Goal: Find specific page/section: Find specific page/section

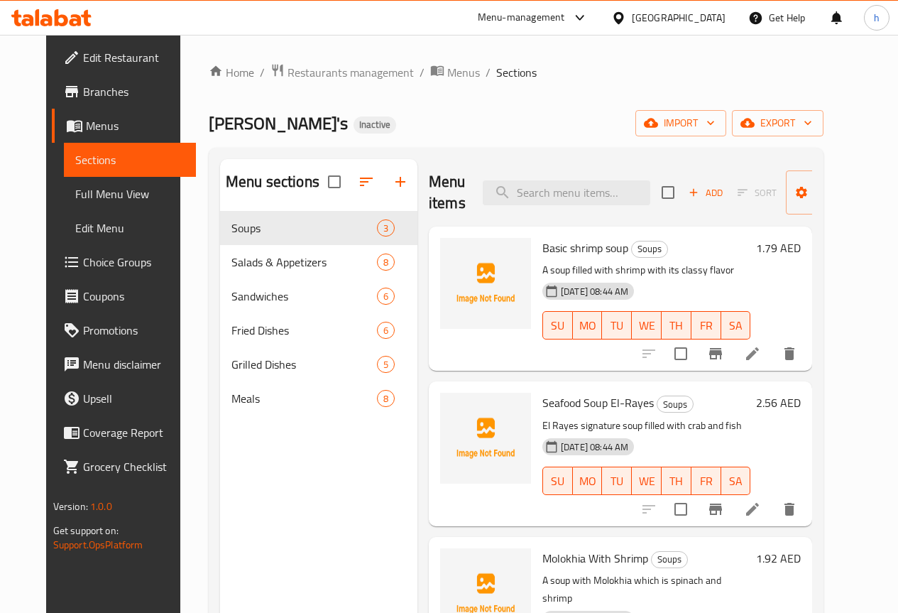
click at [668, 14] on div "[GEOGRAPHIC_DATA]" at bounding box center [679, 18] width 94 height 16
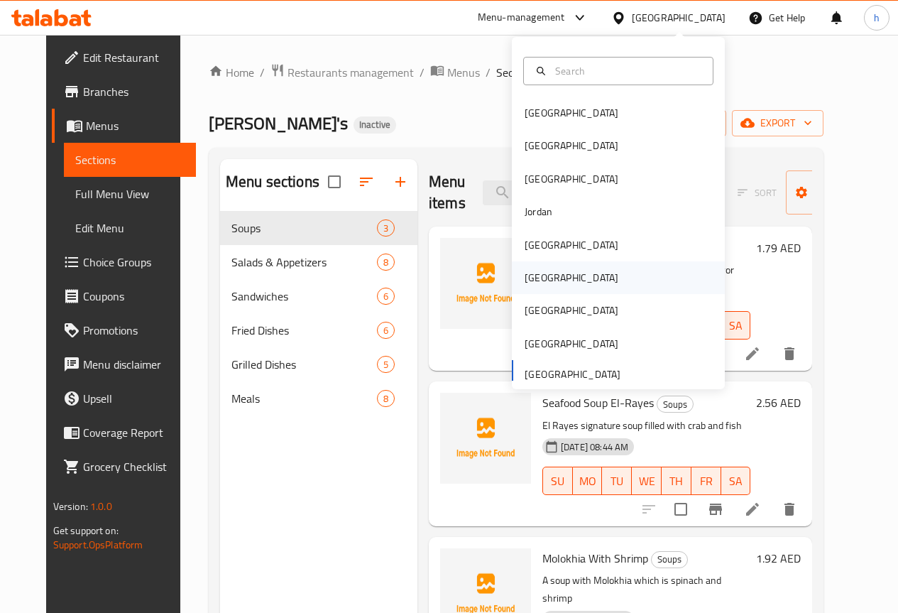
click at [549, 284] on div "[GEOGRAPHIC_DATA]" at bounding box center [571, 277] width 116 height 33
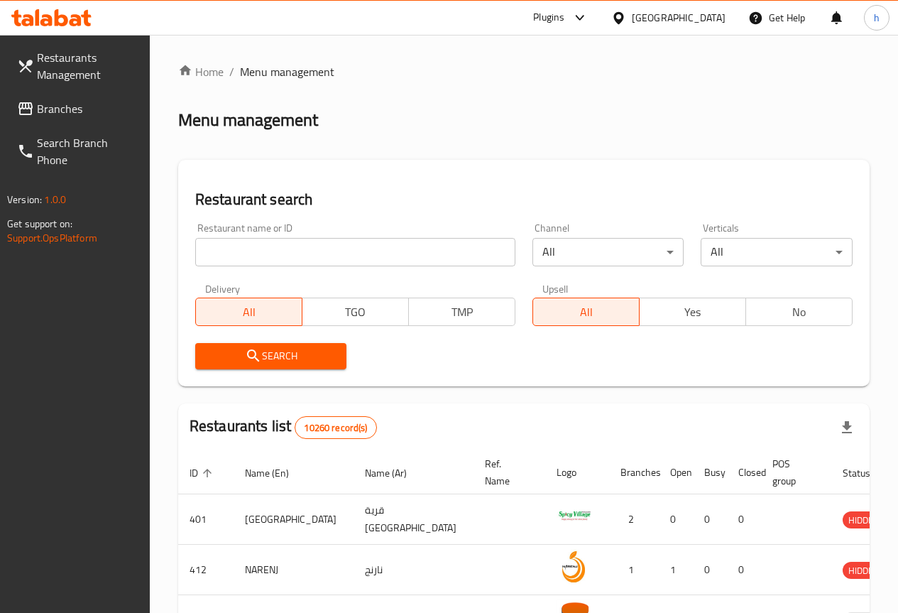
click at [589, 18] on icon at bounding box center [580, 17] width 17 height 17
click at [734, 50] on div "Home / Menu management Menu management Restaurant search Restaurant name or ID …" at bounding box center [524, 506] width 748 height 942
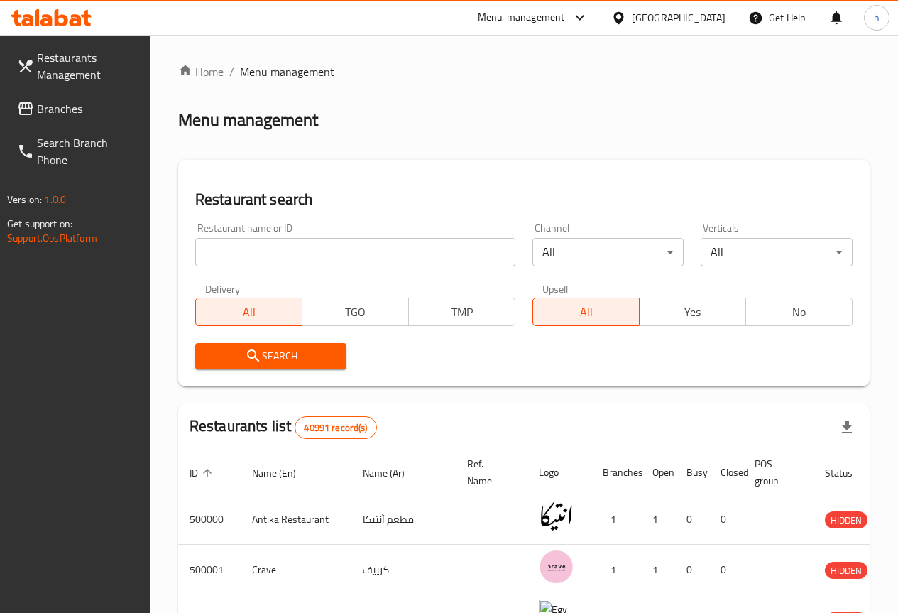
click at [589, 17] on div at bounding box center [576, 17] width 23 height 17
click at [565, 18] on div "Menu-management" at bounding box center [521, 17] width 87 height 17
click at [724, 20] on div "[GEOGRAPHIC_DATA]" at bounding box center [679, 18] width 94 height 16
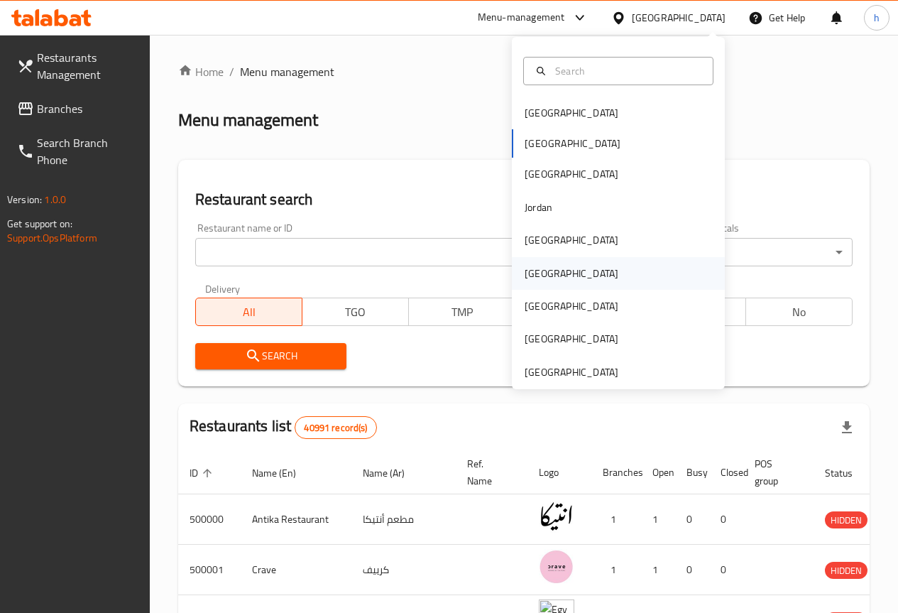
click at [547, 280] on div "[GEOGRAPHIC_DATA]" at bounding box center [571, 273] width 116 height 33
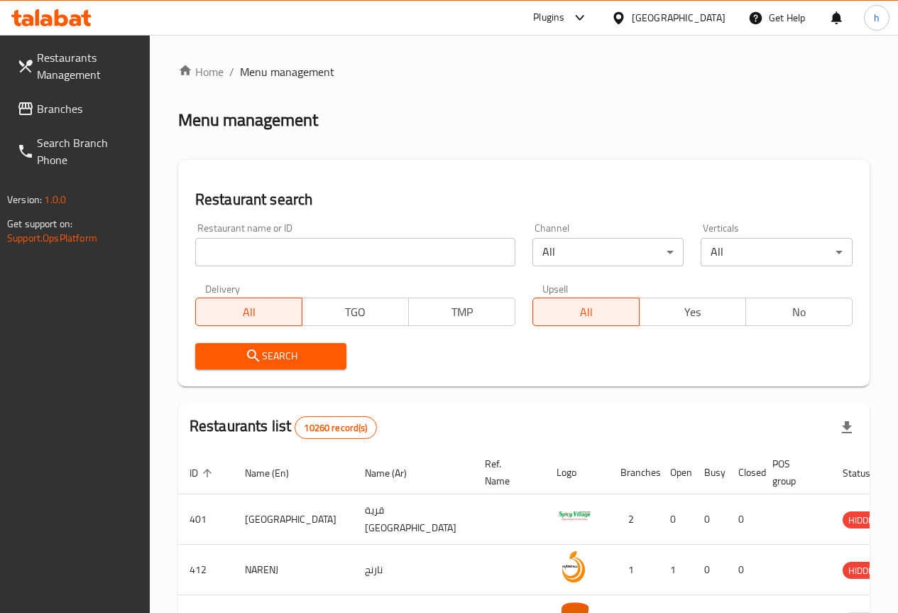
click at [713, 17] on div "[GEOGRAPHIC_DATA]" at bounding box center [679, 18] width 94 height 16
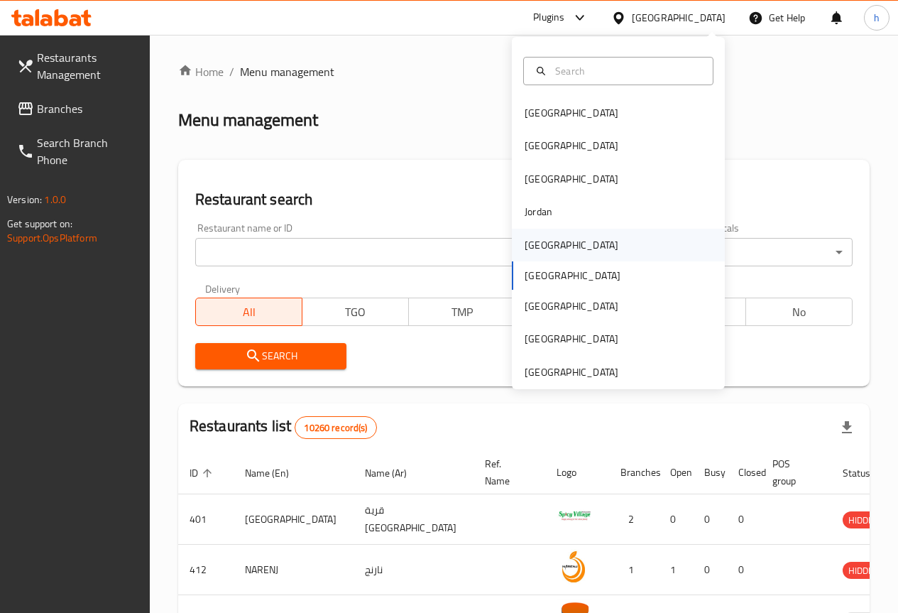
click at [544, 244] on div "[GEOGRAPHIC_DATA]" at bounding box center [571, 245] width 116 height 33
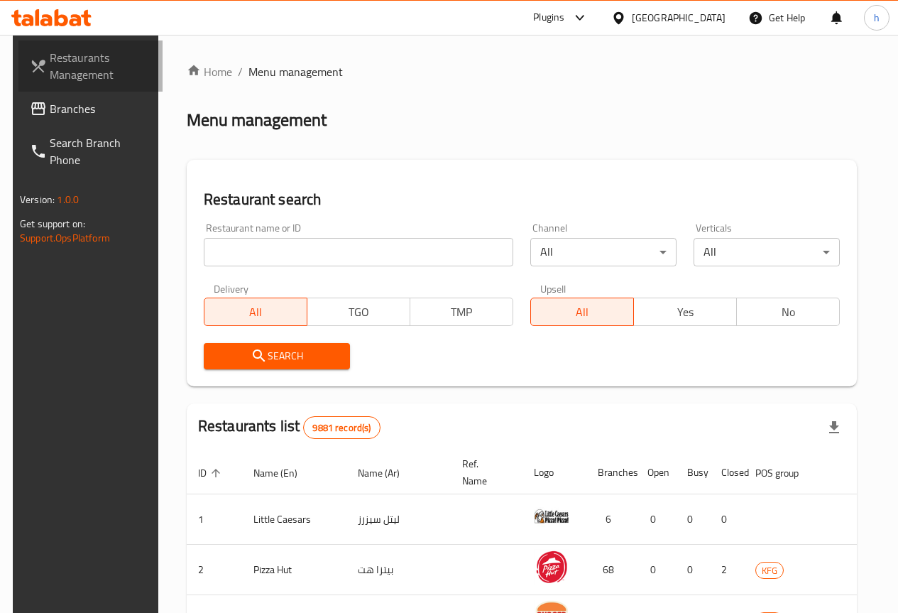
click at [68, 62] on span "Restaurants Management" at bounding box center [101, 66] width 102 height 34
